Goal: Task Accomplishment & Management: Manage account settings

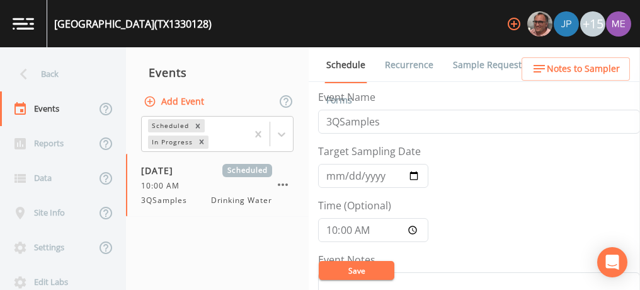
scroll to position [303, 0]
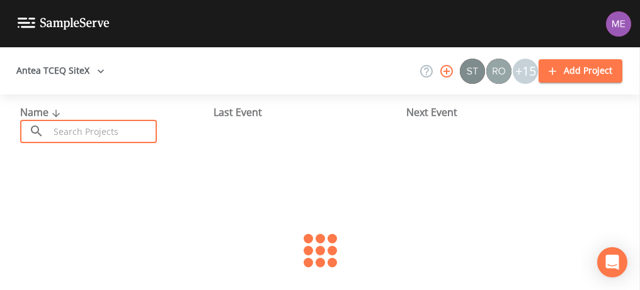
click at [77, 139] on input "text" at bounding box center [103, 131] width 108 height 23
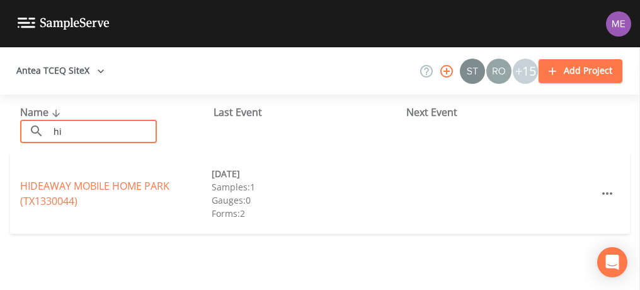
type input "h"
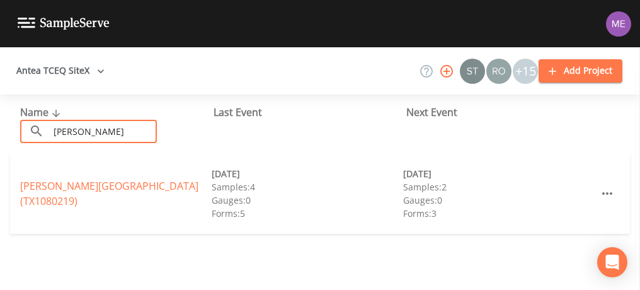
type input "bentsen"
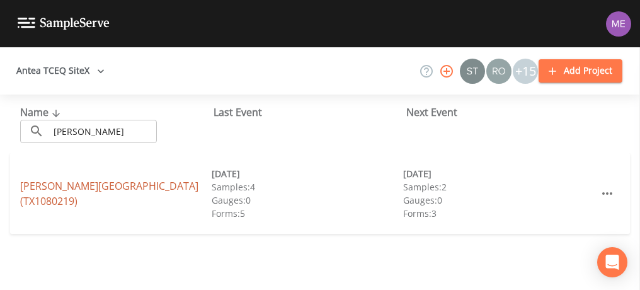
click at [152, 198] on link "BENTSEN GROVE RESORT (TX1080219)" at bounding box center [109, 193] width 178 height 29
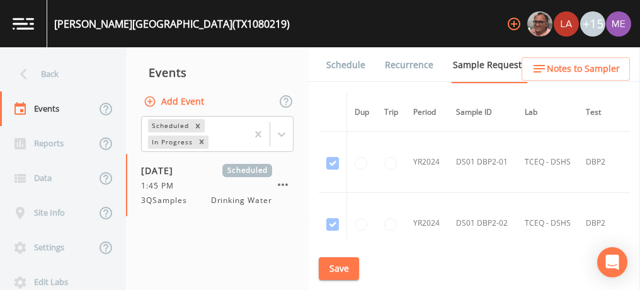
click at [343, 67] on link "Schedule" at bounding box center [345, 64] width 43 height 35
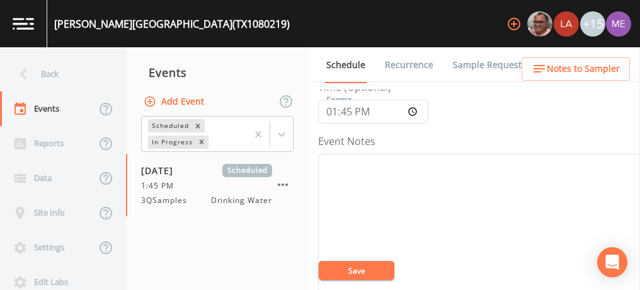
scroll to position [237, 0]
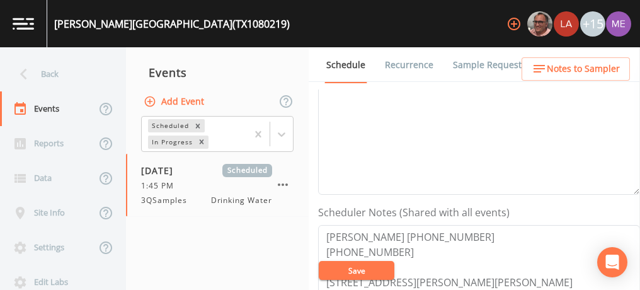
click at [475, 62] on link "Sample Requests" at bounding box center [489, 64] width 77 height 35
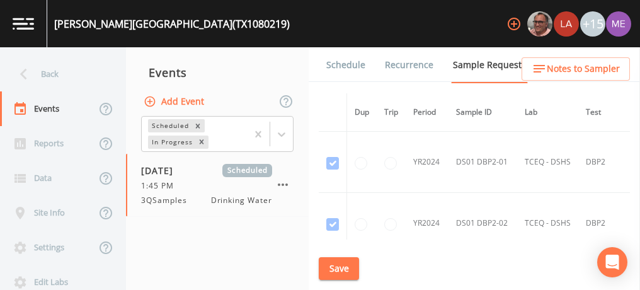
click at [348, 64] on link "Schedule" at bounding box center [345, 64] width 43 height 35
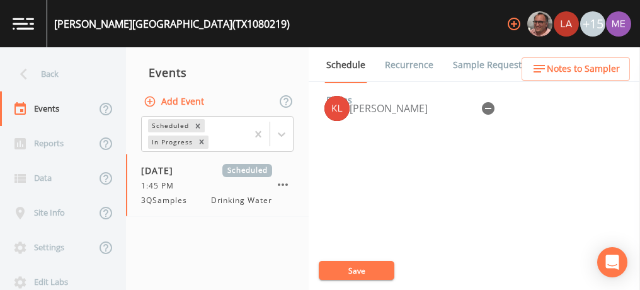
scroll to position [565, 0]
click at [473, 69] on link "Sample Requests" at bounding box center [489, 64] width 77 height 35
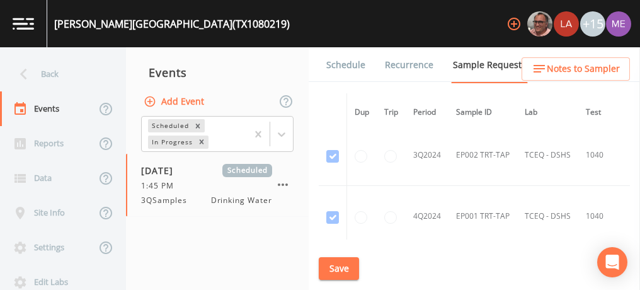
scroll to position [801, 0]
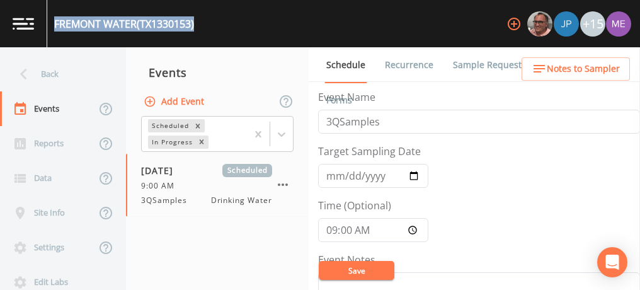
scroll to position [72, 0]
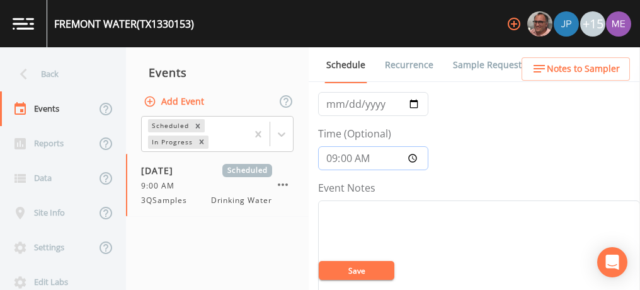
click at [329, 153] on input "09:00:00" at bounding box center [373, 158] width 110 height 24
click at [327, 157] on input "10:30" at bounding box center [373, 158] width 110 height 24
type input "11:30"
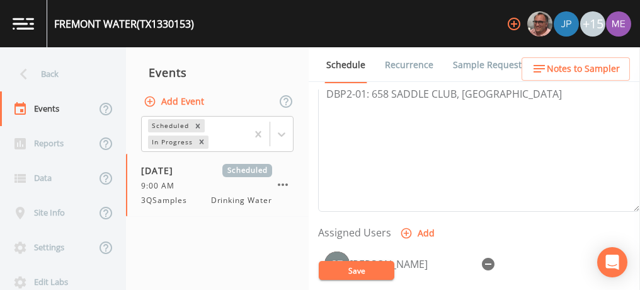
scroll to position [411, 0]
click at [362, 269] on button "Save" at bounding box center [357, 270] width 76 height 19
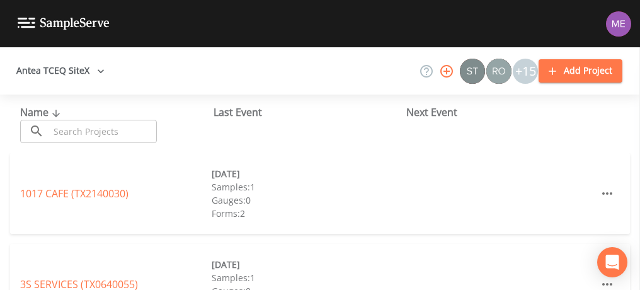
click at [127, 127] on input "text" at bounding box center [103, 131] width 108 height 23
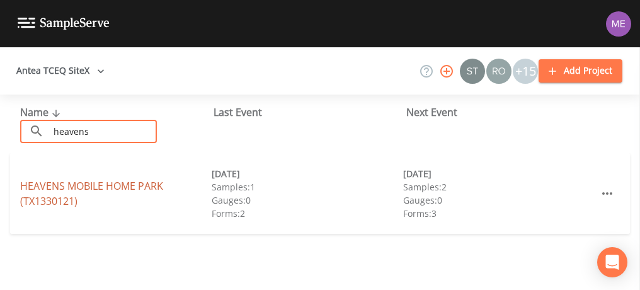
type input "heavens"
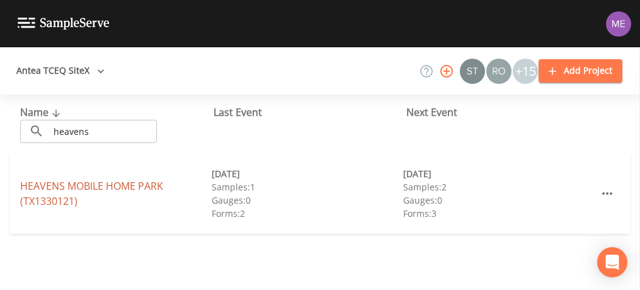
click at [112, 183] on link "HEAVENS MOBILE HOME PARK (TX1330121)" at bounding box center [91, 193] width 143 height 29
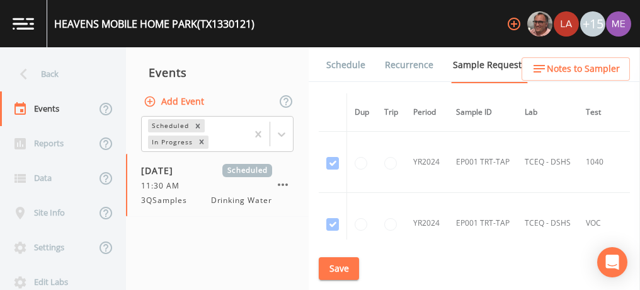
click at [338, 62] on link "Schedule" at bounding box center [345, 64] width 43 height 35
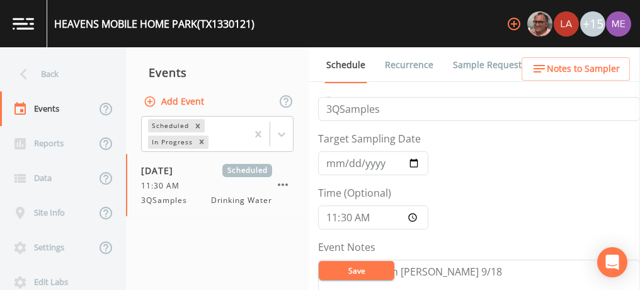
scroll to position [11, 0]
click at [331, 221] on input "11:30:00" at bounding box center [373, 219] width 110 height 24
type input "09:00"
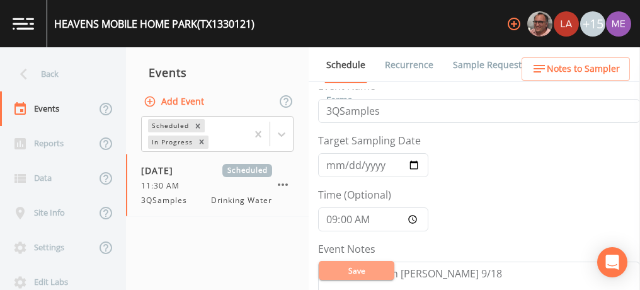
click at [349, 269] on button "Save" at bounding box center [357, 270] width 76 height 19
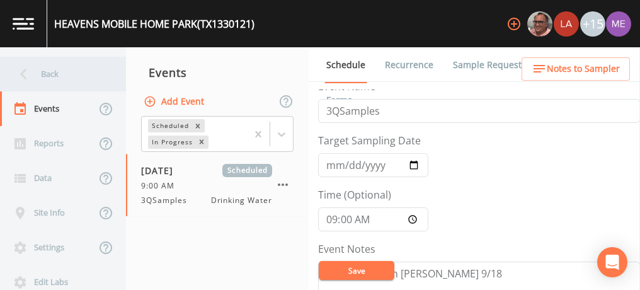
click at [47, 68] on div "Back" at bounding box center [56, 74] width 113 height 35
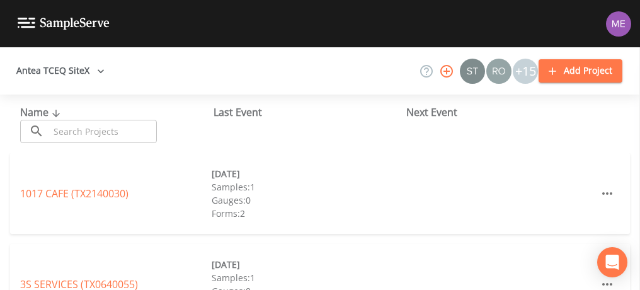
click at [87, 126] on input "text" at bounding box center [103, 131] width 108 height 23
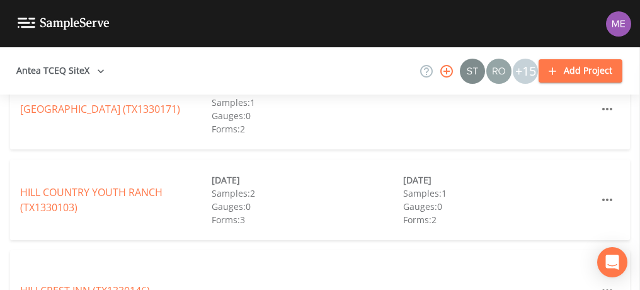
scroll to position [2175, 0]
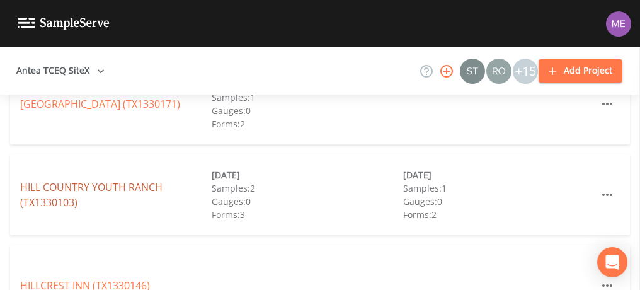
type input "hill"
click at [108, 186] on link "HILL COUNTRY YOUTH RANCH (TX1330103)" at bounding box center [91, 194] width 142 height 29
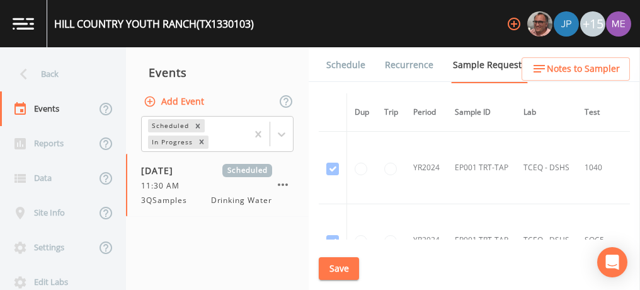
click at [349, 65] on link "Schedule" at bounding box center [345, 64] width 43 height 35
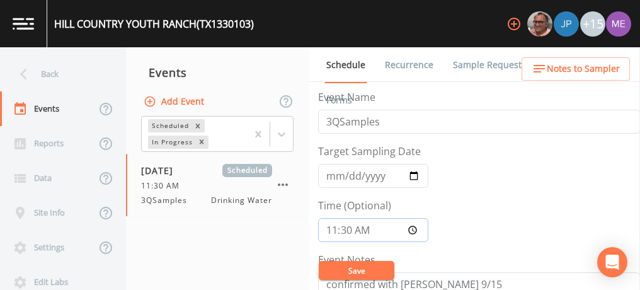
click at [330, 228] on input "11:30:00" at bounding box center [373, 230] width 110 height 24
type input "09:00"
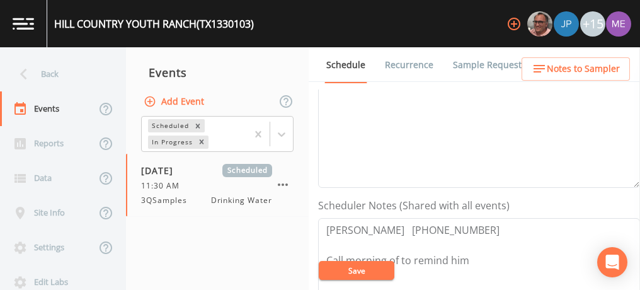
scroll to position [245, 0]
click at [351, 273] on button "Save" at bounding box center [357, 270] width 76 height 19
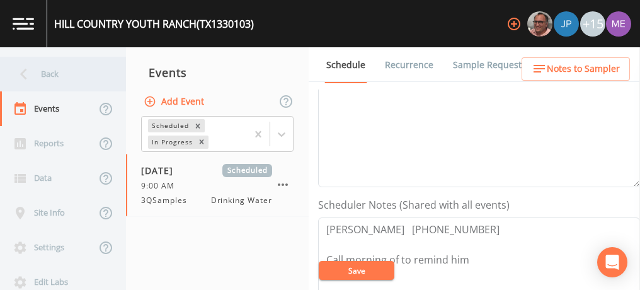
click at [50, 70] on div "Back" at bounding box center [56, 74] width 113 height 35
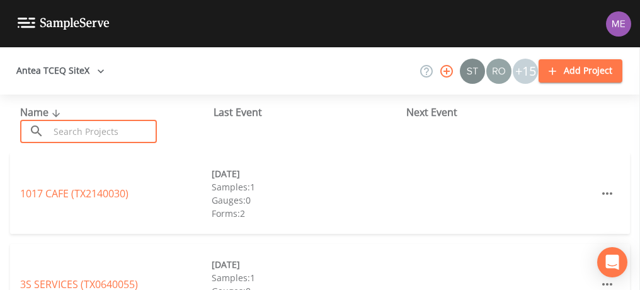
click at [76, 132] on input "text" at bounding box center [103, 131] width 108 height 23
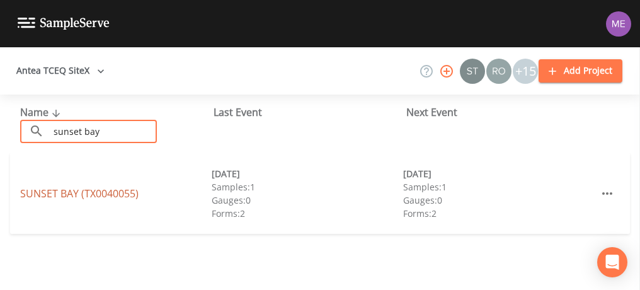
type input "sunset bay"
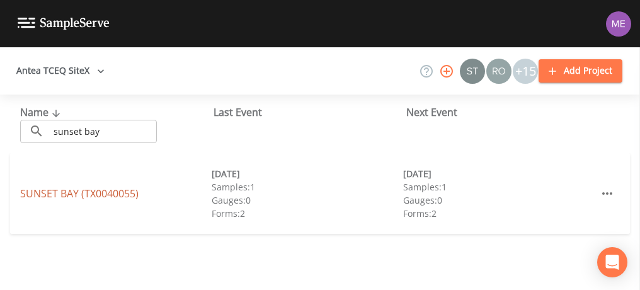
click at [87, 195] on link "SUNSET BAY (TX0040055)" at bounding box center [79, 193] width 118 height 14
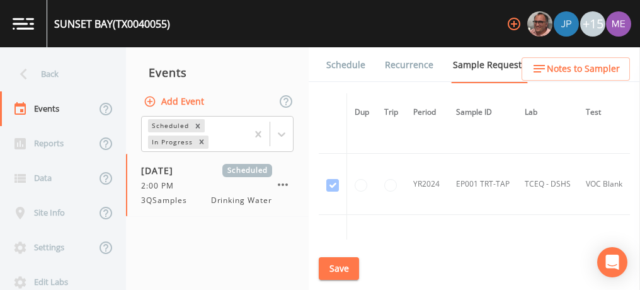
scroll to position [51, 0]
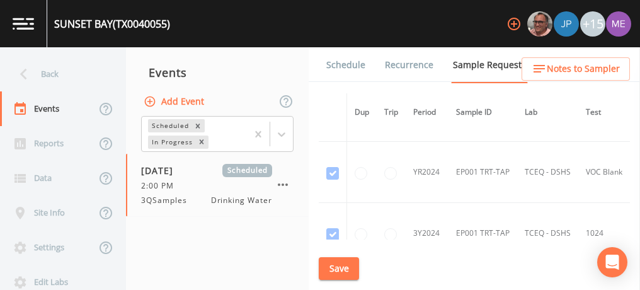
click at [337, 62] on link "Schedule" at bounding box center [345, 64] width 43 height 35
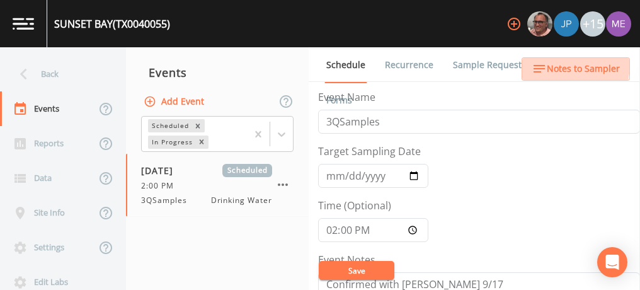
click at [562, 64] on span "Notes to Sampler" at bounding box center [582, 69] width 73 height 16
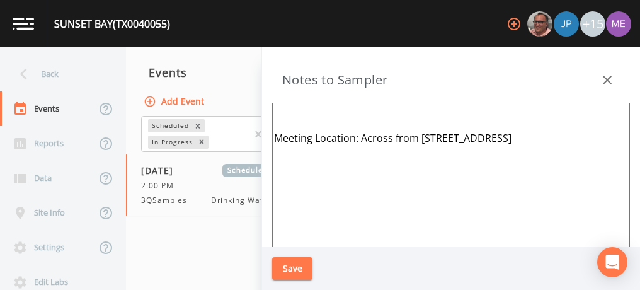
scroll to position [98, 0]
click at [611, 77] on icon "button" at bounding box center [606, 79] width 15 height 15
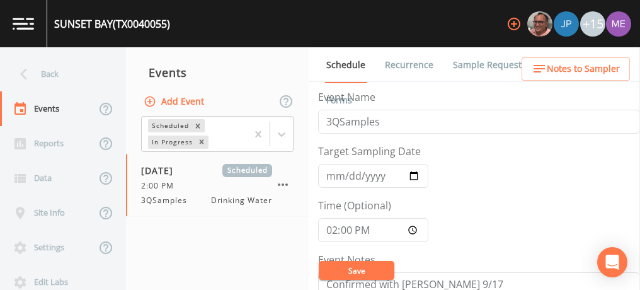
click at [458, 67] on link "Sample Requests" at bounding box center [489, 64] width 77 height 35
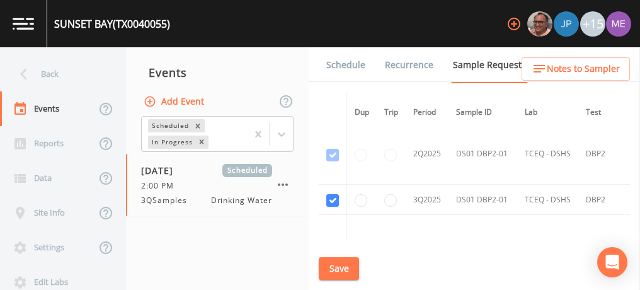
scroll to position [1225, 0]
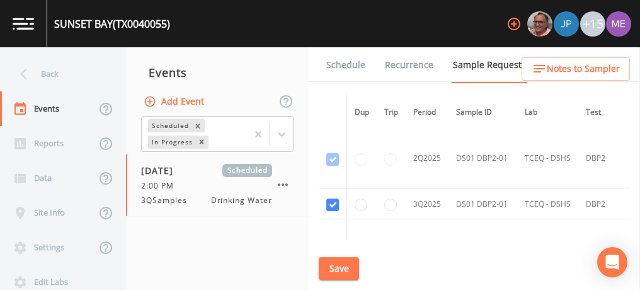
click at [347, 61] on link "Schedule" at bounding box center [345, 64] width 43 height 35
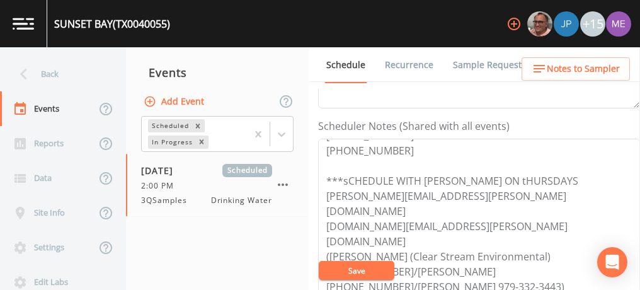
scroll to position [30, 0]
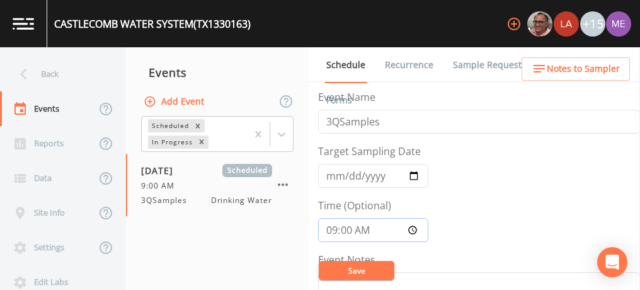
click at [330, 230] on input "09:00" at bounding box center [373, 230] width 110 height 24
type input "11:30"
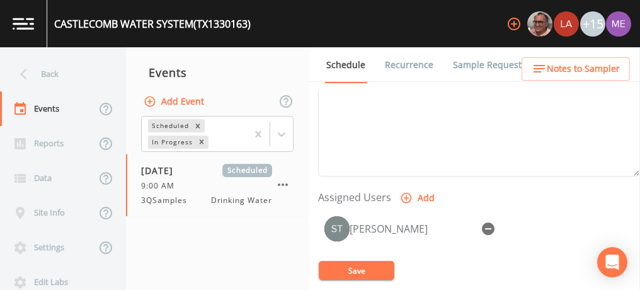
scroll to position [445, 0]
click at [363, 270] on button "Save" at bounding box center [357, 270] width 76 height 19
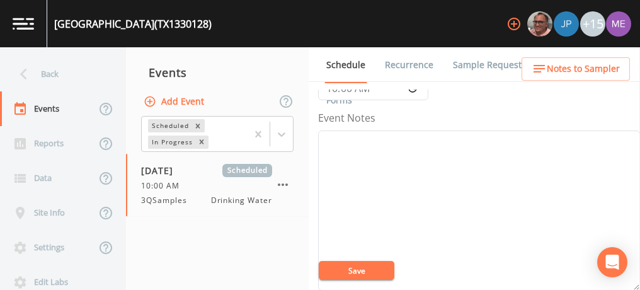
scroll to position [141, 0]
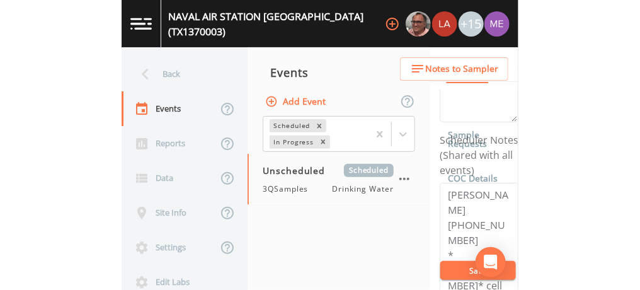
scroll to position [310, 0]
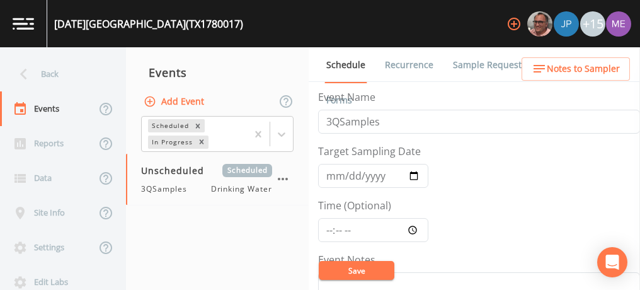
scroll to position [1, 0]
click at [333, 176] on input "Target Sampling Date" at bounding box center [373, 175] width 110 height 24
type input "2025-09-29"
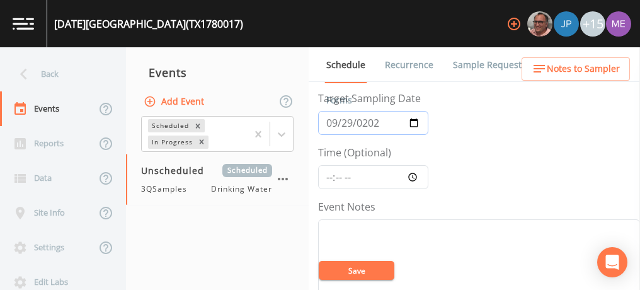
scroll to position [54, 0]
click at [327, 174] on input "Time (Optional)" at bounding box center [373, 176] width 110 height 24
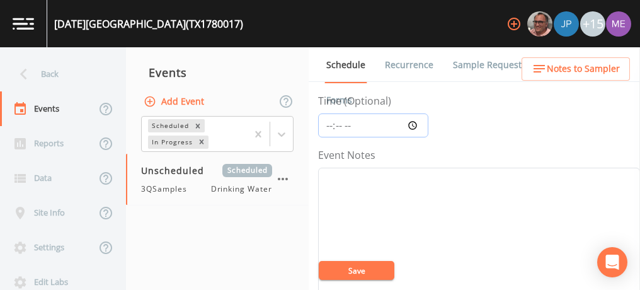
scroll to position [104, 0]
type input "09:00"
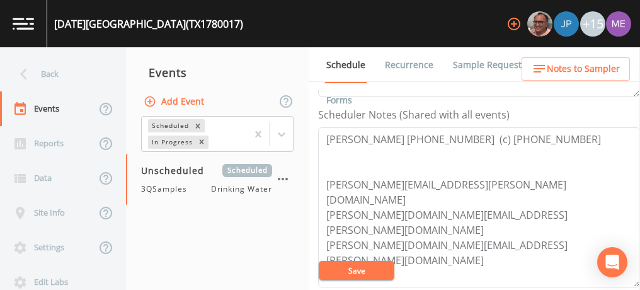
scroll to position [340, 0]
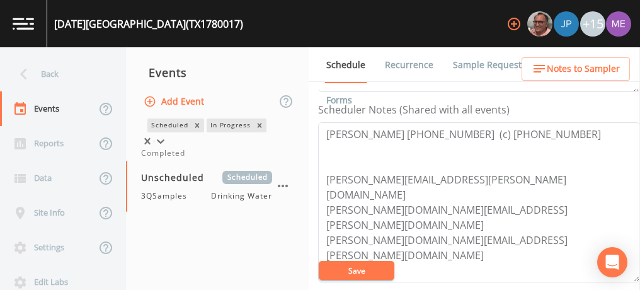
click at [164, 139] on icon at bounding box center [161, 141] width 8 height 4
click at [271, 159] on div "Completed" at bounding box center [217, 152] width 152 height 11
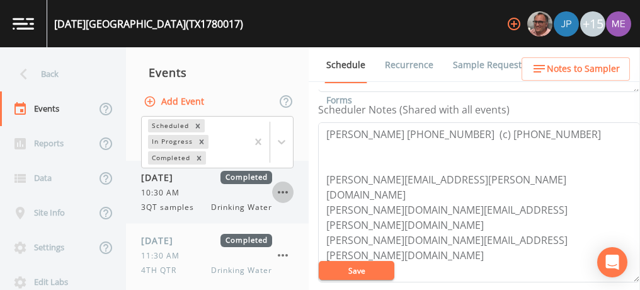
click at [285, 188] on icon "button" at bounding box center [282, 191] width 15 height 15
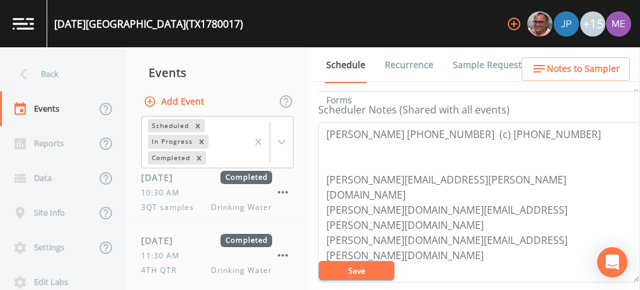
click at [175, 289] on div at bounding box center [320, 290] width 640 height 0
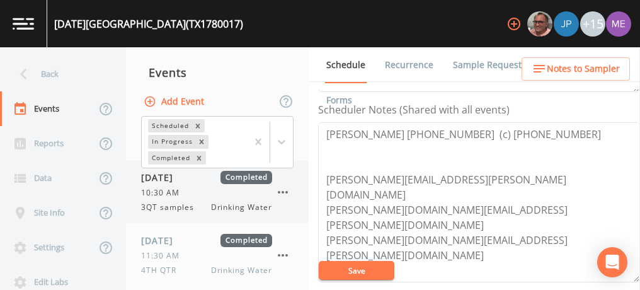
click at [175, 191] on span "10:30 AM" at bounding box center [164, 192] width 46 height 11
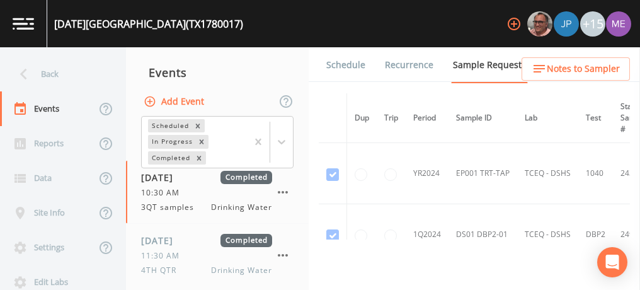
click at [354, 82] on link "Forms" at bounding box center [339, 99] width 30 height 35
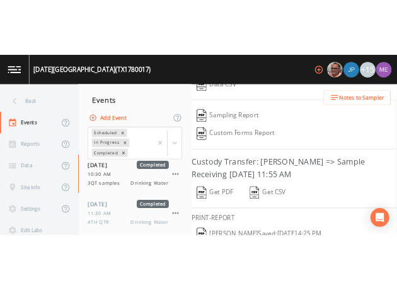
scroll to position [254, 0]
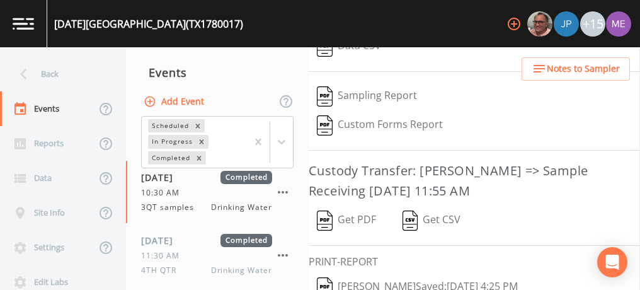
click at [367, 212] on button "Get PDF" at bounding box center [347, 220] width 76 height 29
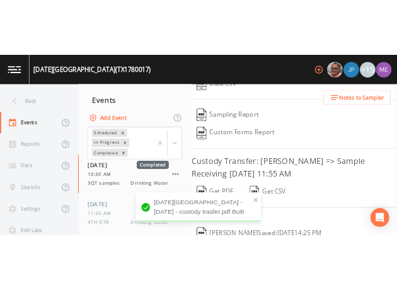
scroll to position [465, 0]
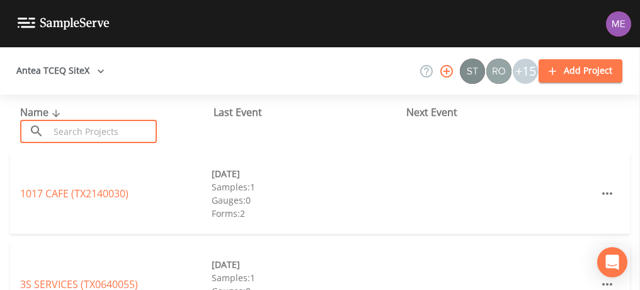
click at [131, 129] on input "text" at bounding box center [103, 131] width 108 height 23
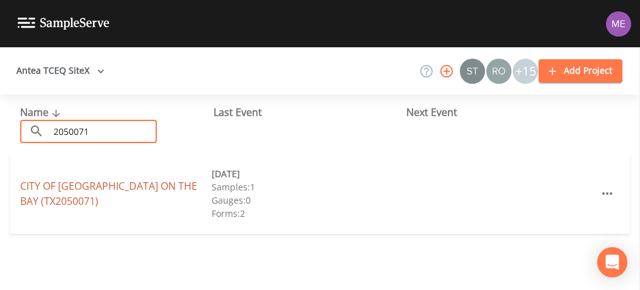
type input "2050071"
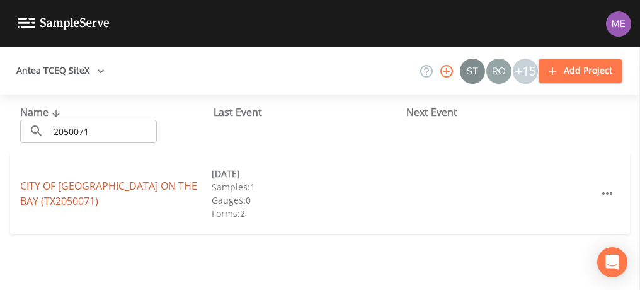
click at [124, 183] on link "CITY OF [GEOGRAPHIC_DATA] ON THE BAY (TX2050071)" at bounding box center [108, 193] width 177 height 29
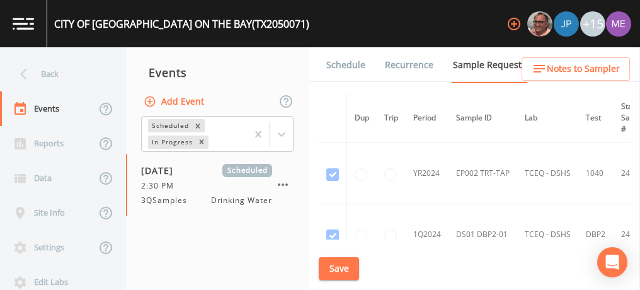
click at [349, 67] on link "Schedule" at bounding box center [345, 64] width 43 height 35
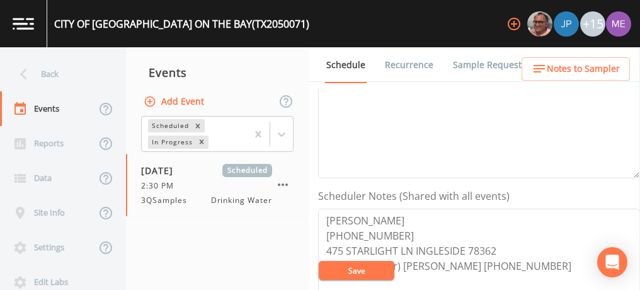
scroll to position [323, 0]
